Goal: Task Accomplishment & Management: Manage account settings

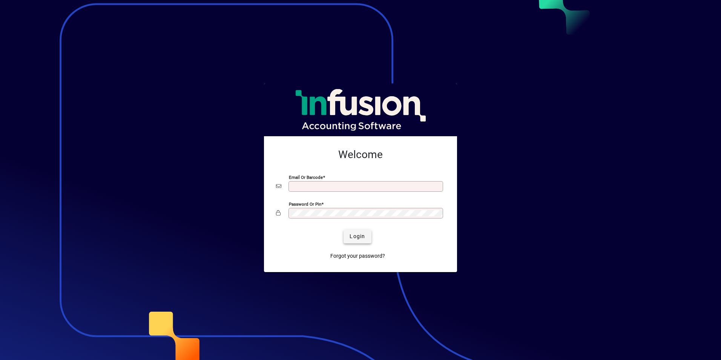
type input "**********"
click at [359, 236] on span "Login" at bounding box center [356, 236] width 15 height 8
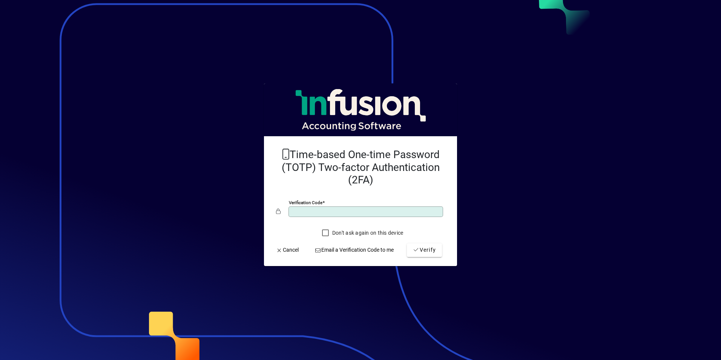
type input "******"
click at [407, 243] on button "Verify" at bounding box center [424, 250] width 35 height 14
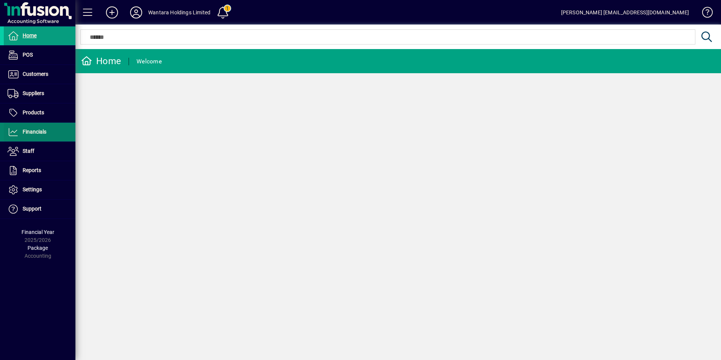
click at [36, 134] on span "Financials" at bounding box center [35, 132] width 24 height 6
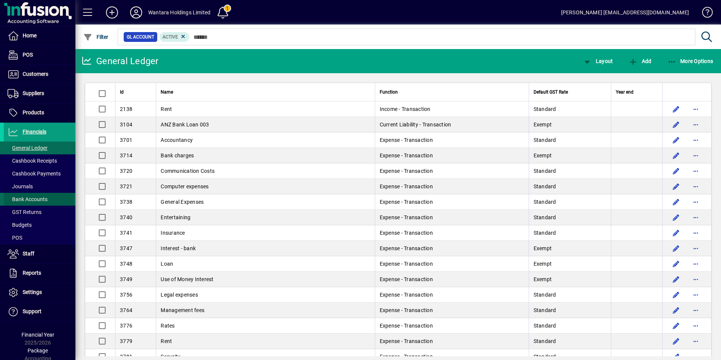
click at [38, 199] on span "Bank Accounts" at bounding box center [28, 199] width 40 height 6
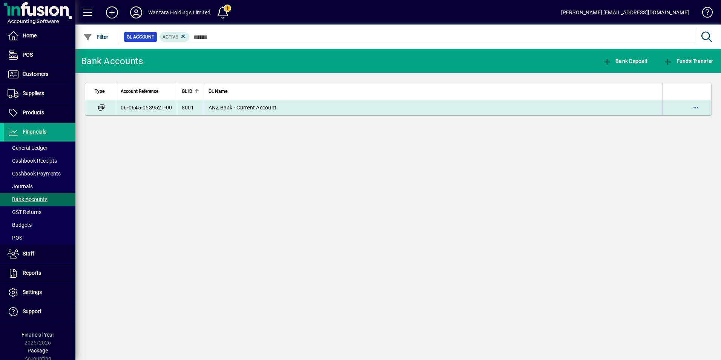
click at [239, 108] on span "ANZ Bank - Current Account" at bounding box center [242, 107] width 68 height 6
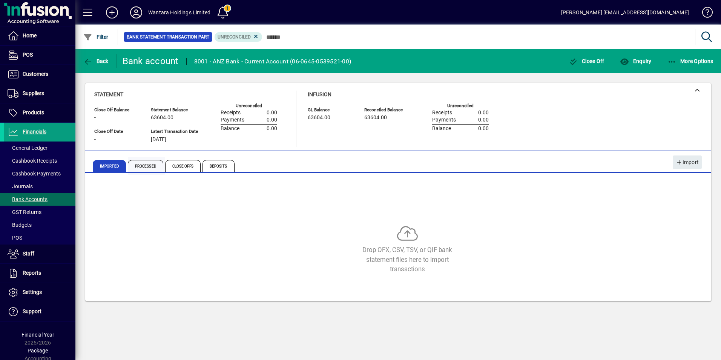
click at [152, 164] on span "Processed" at bounding box center [145, 166] width 35 height 12
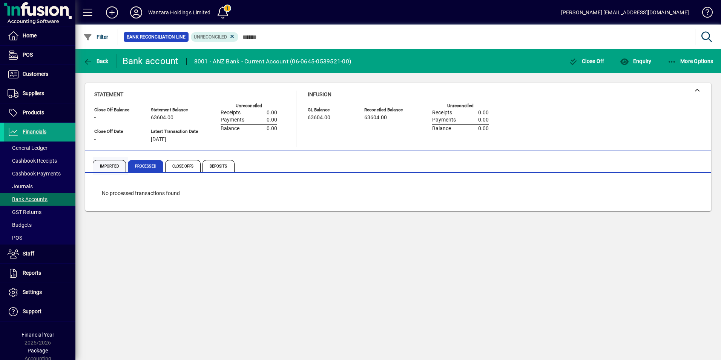
click at [100, 167] on span "Imported" at bounding box center [109, 166] width 33 height 12
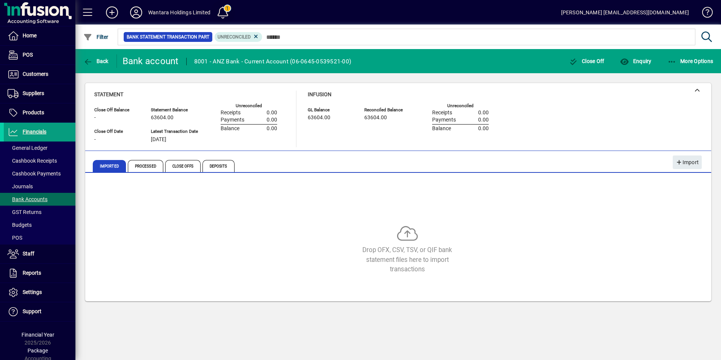
click at [223, 11] on span at bounding box center [223, 12] width 18 height 18
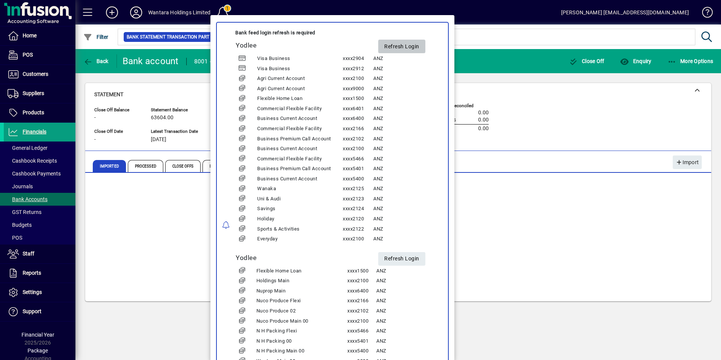
click at [392, 46] on span "Refresh Login" at bounding box center [401, 46] width 35 height 12
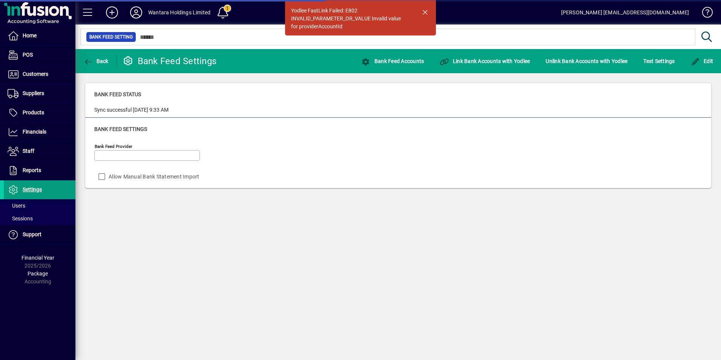
type input "******"
click at [217, 14] on span at bounding box center [223, 12] width 18 height 18
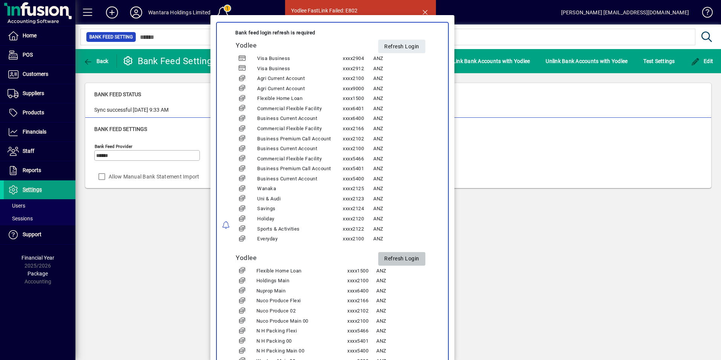
click at [398, 257] on span "Refresh Login" at bounding box center [401, 259] width 35 height 12
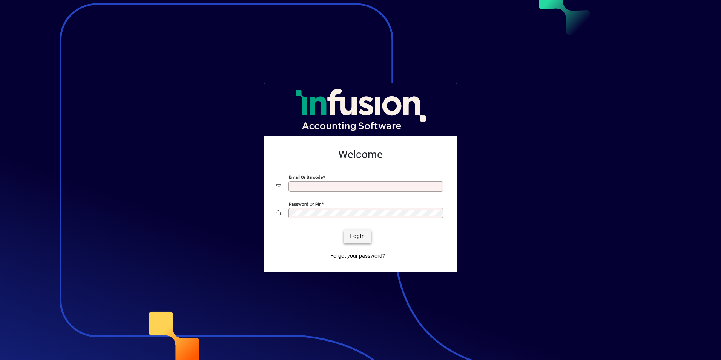
type input "**********"
click at [358, 234] on span "Login" at bounding box center [356, 236] width 15 height 8
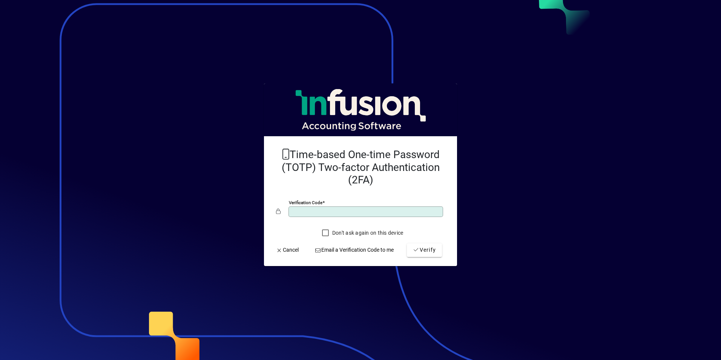
type input "******"
click at [407, 243] on button "Verify" at bounding box center [424, 250] width 35 height 14
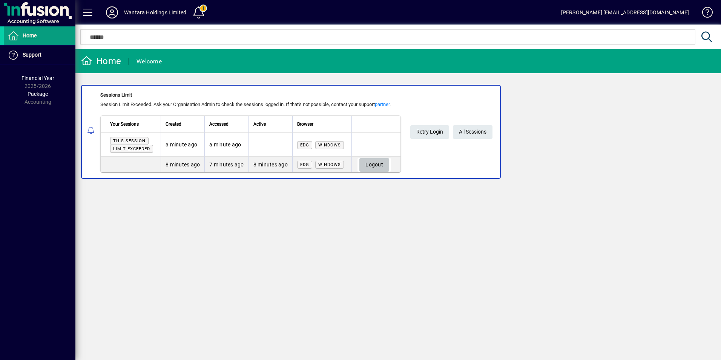
click at [380, 165] on span "Logout" at bounding box center [374, 164] width 18 height 12
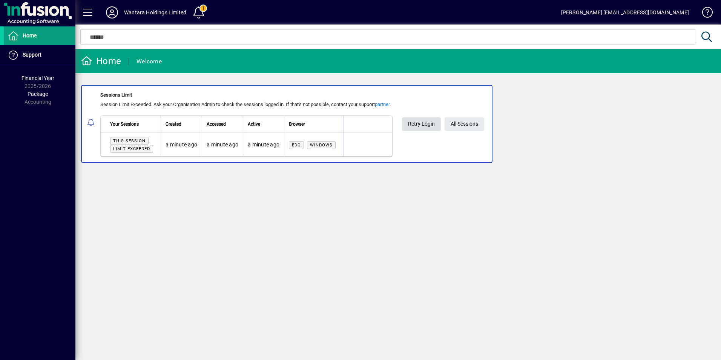
click at [429, 119] on span "Retry Login" at bounding box center [421, 124] width 27 height 12
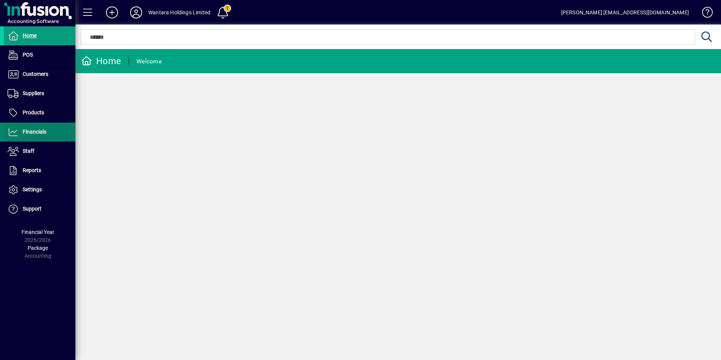
click at [27, 131] on span "Financials" at bounding box center [35, 132] width 24 height 6
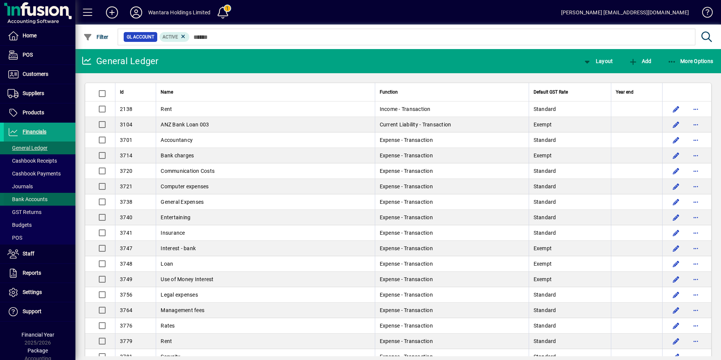
click at [41, 199] on span "Bank Accounts" at bounding box center [28, 199] width 40 height 6
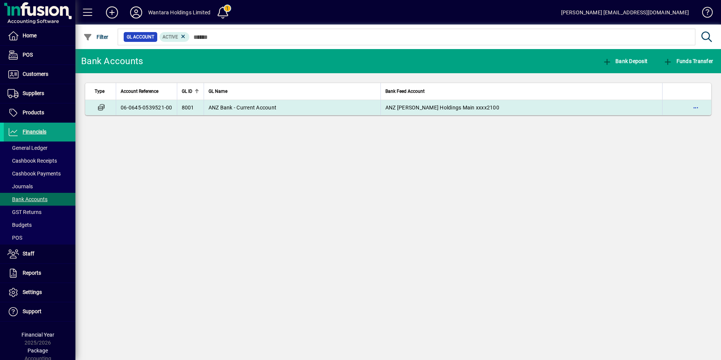
click at [259, 102] on td "ANZ Bank - Current Account" at bounding box center [292, 107] width 177 height 15
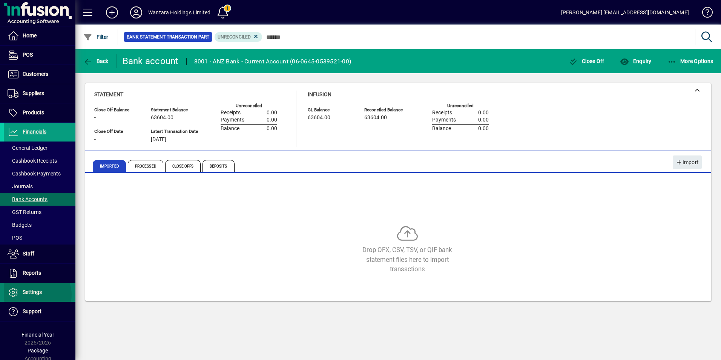
click at [35, 294] on span "Settings" at bounding box center [32, 292] width 19 height 6
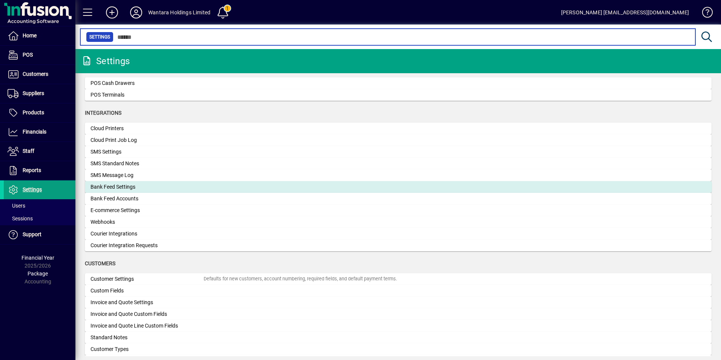
scroll to position [225, 0]
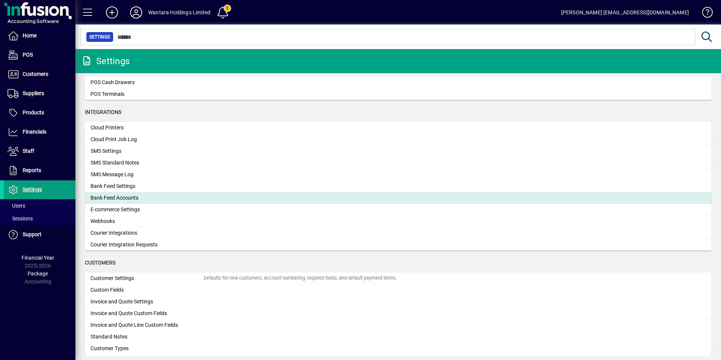
click at [119, 199] on div "Bank Feed Accounts" at bounding box center [146, 198] width 113 height 8
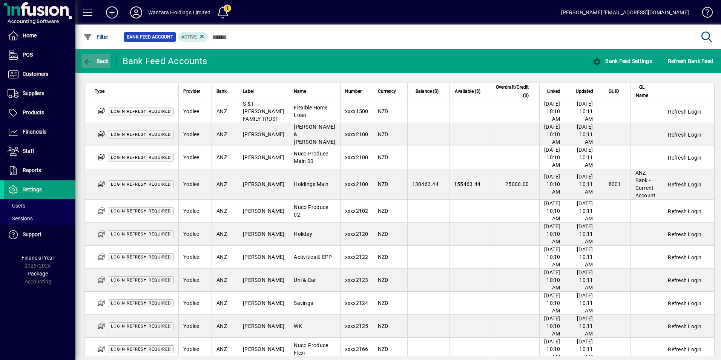
click at [92, 60] on icon "button" at bounding box center [87, 62] width 9 height 8
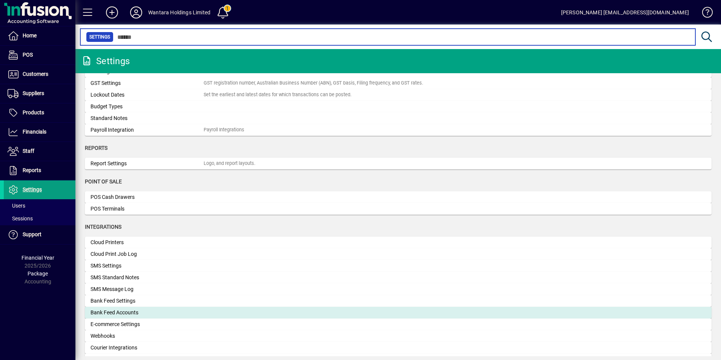
scroll to position [111, 0]
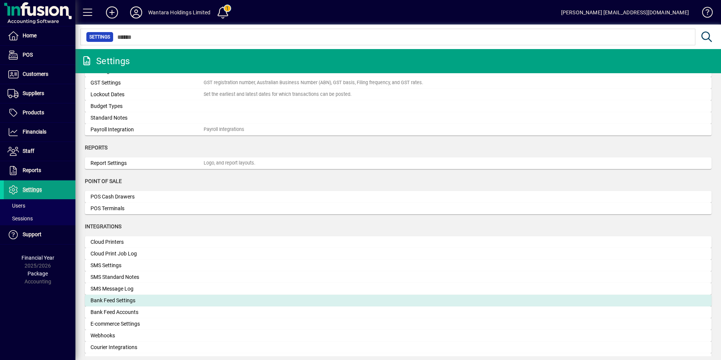
click at [124, 301] on div "Bank Feed Settings" at bounding box center [146, 300] width 113 height 8
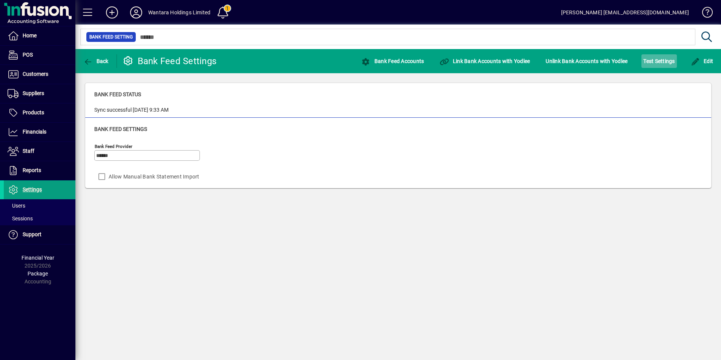
click at [663, 63] on span "Test Settings" at bounding box center [658, 61] width 31 height 12
click at [137, 13] on icon at bounding box center [136, 12] width 15 height 12
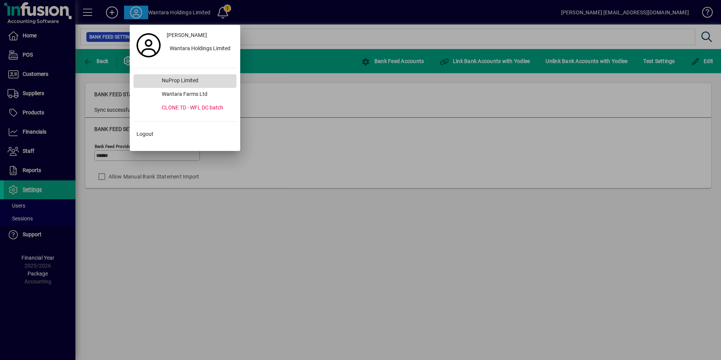
click at [185, 79] on div "NuProp Limited" at bounding box center [196, 81] width 81 height 14
